Goal: Task Accomplishment & Management: Complete application form

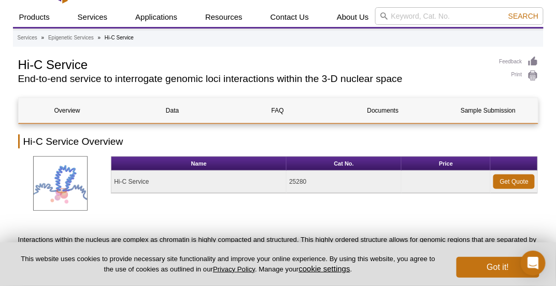
scroll to position [26, 0]
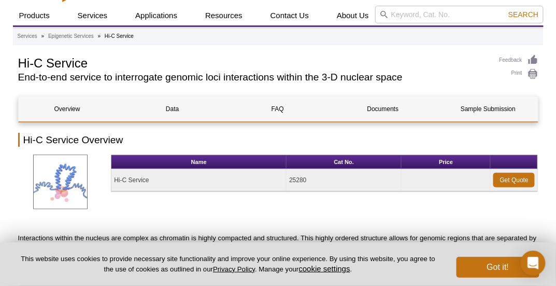
click at [518, 179] on div "Get a Quote" at bounding box center [517, 181] width 78 height 104
click at [516, 181] on div "Get a Quote" at bounding box center [517, 181] width 78 height 104
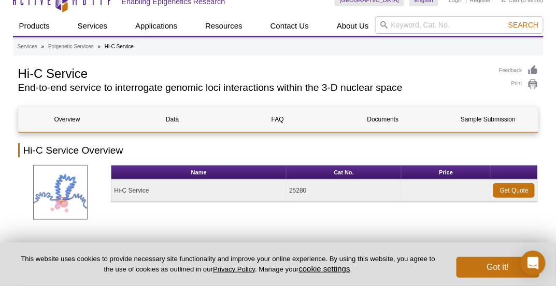
scroll to position [10, 0]
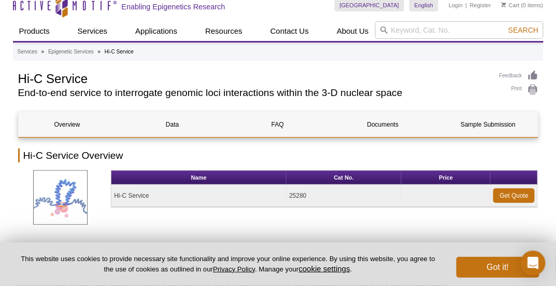
click at [518, 193] on div "Get a Quote" at bounding box center [517, 181] width 78 height 104
click at [508, 196] on div "Get a Quote" at bounding box center [517, 181] width 78 height 104
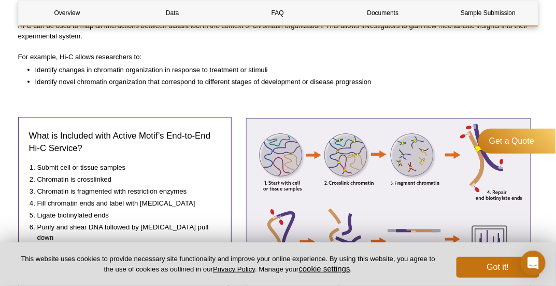
scroll to position [425, 0]
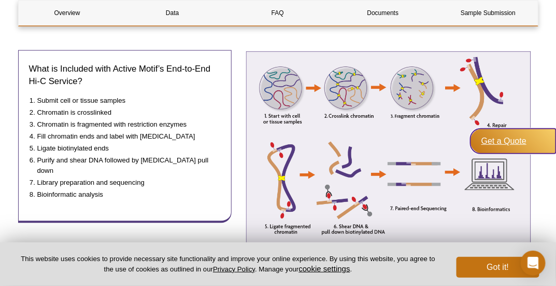
click at [508, 137] on div "Get a Quote" at bounding box center [514, 141] width 86 height 25
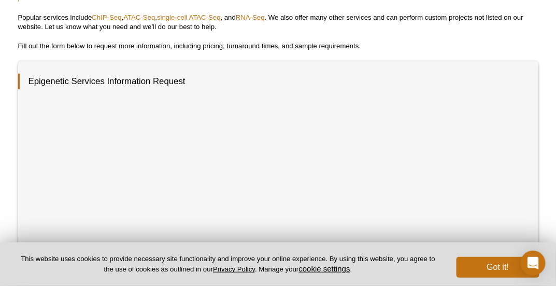
scroll to position [207, 0]
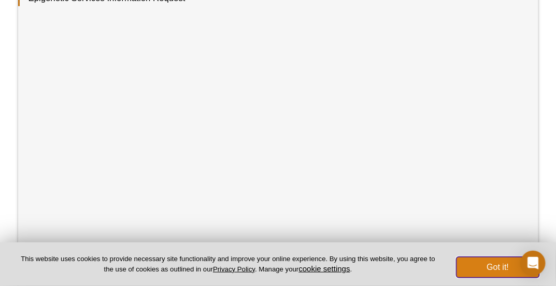
click at [472, 263] on button "Got it!" at bounding box center [498, 267] width 83 height 21
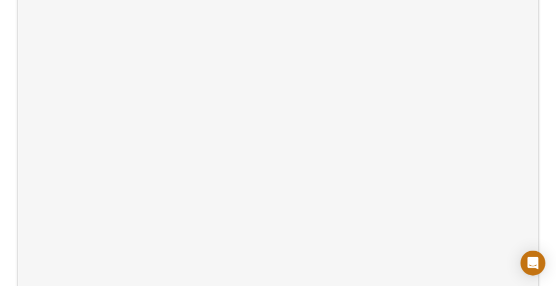
scroll to position [373, 0]
